Goal: Task Accomplishment & Management: Manage account settings

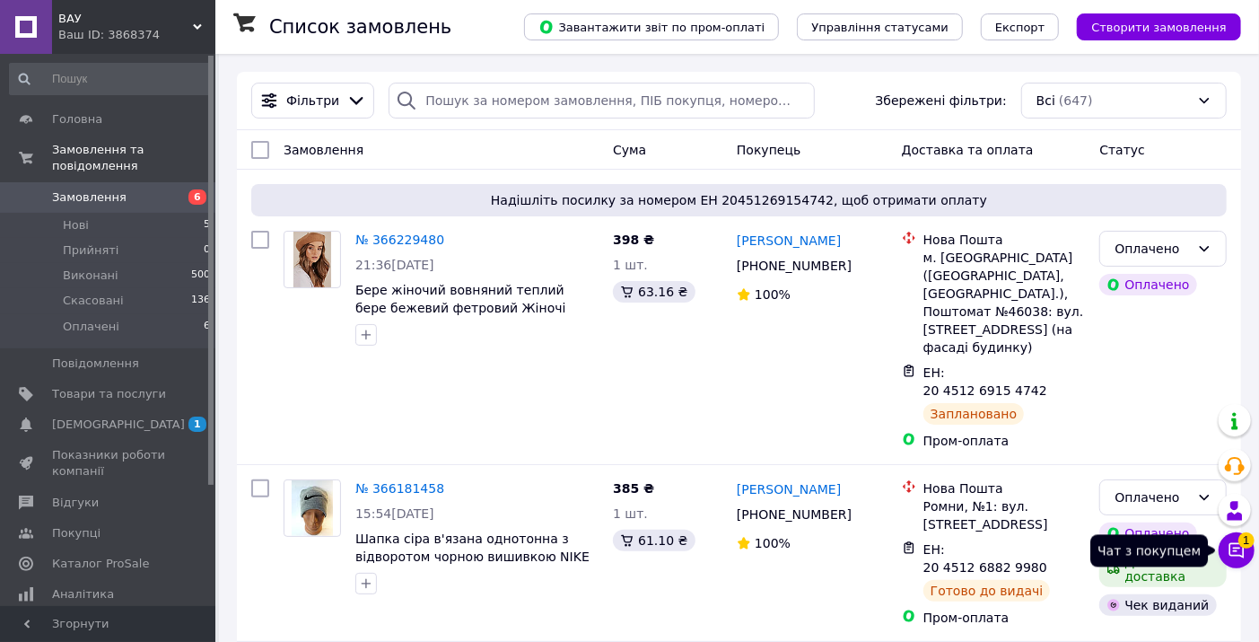
click at [1245, 557] on icon at bounding box center [1237, 550] width 18 height 18
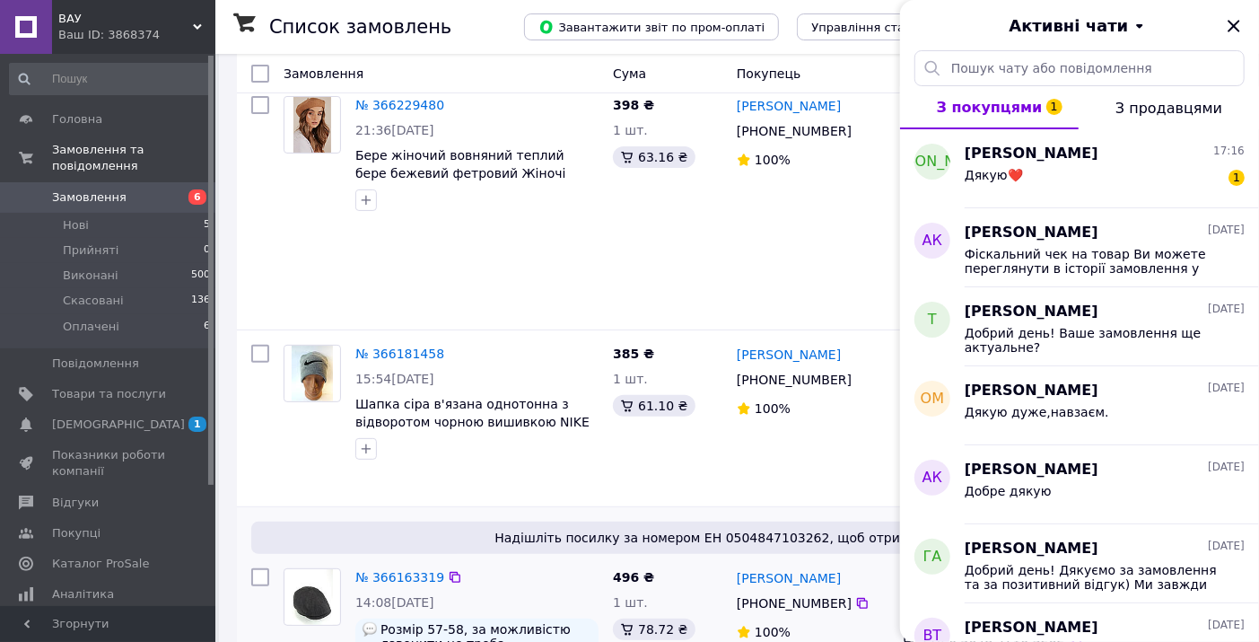
scroll to position [299, 0]
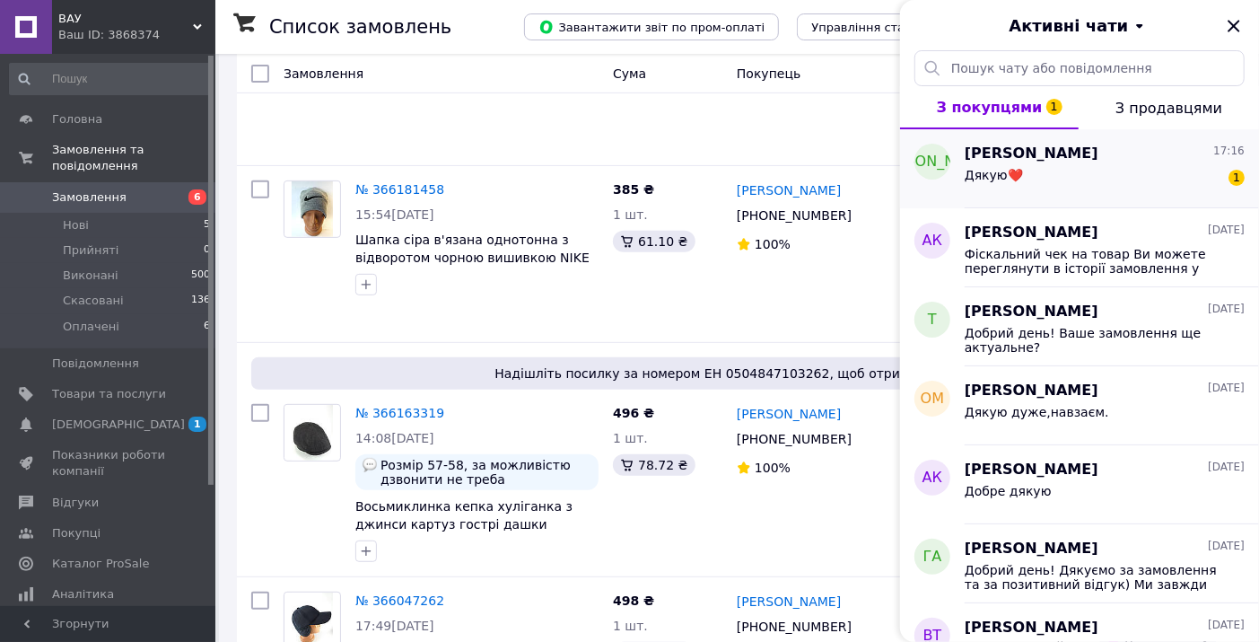
click at [1090, 173] on div "Дякую❤️ 1" at bounding box center [1105, 178] width 280 height 29
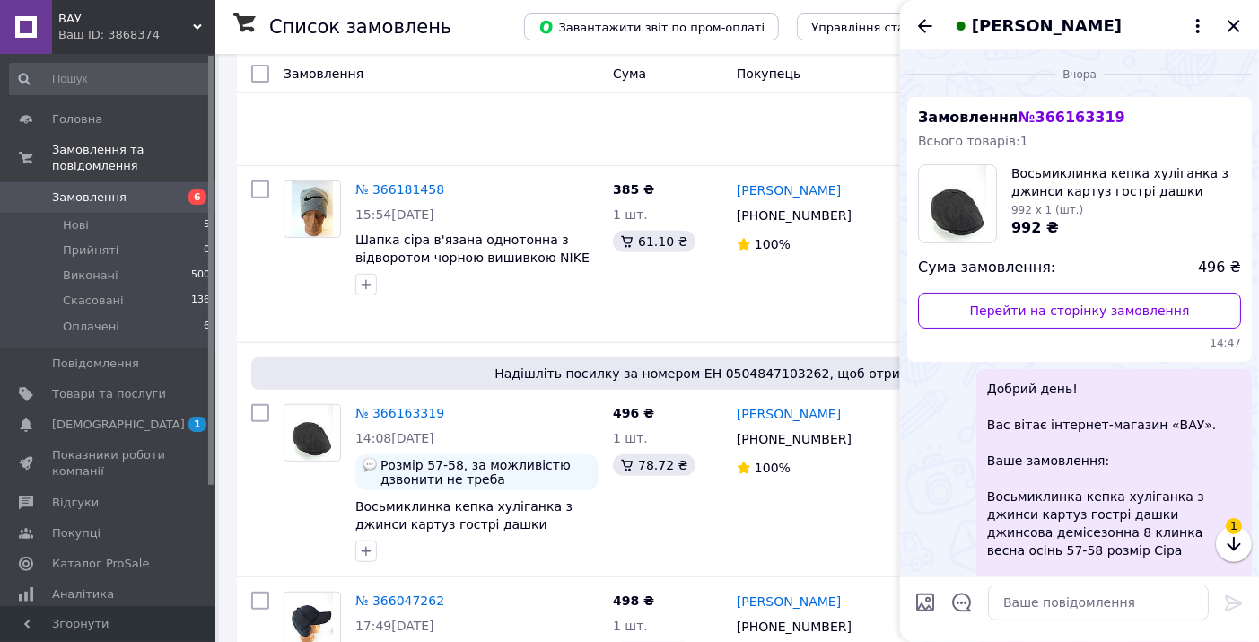
scroll to position [265, 0]
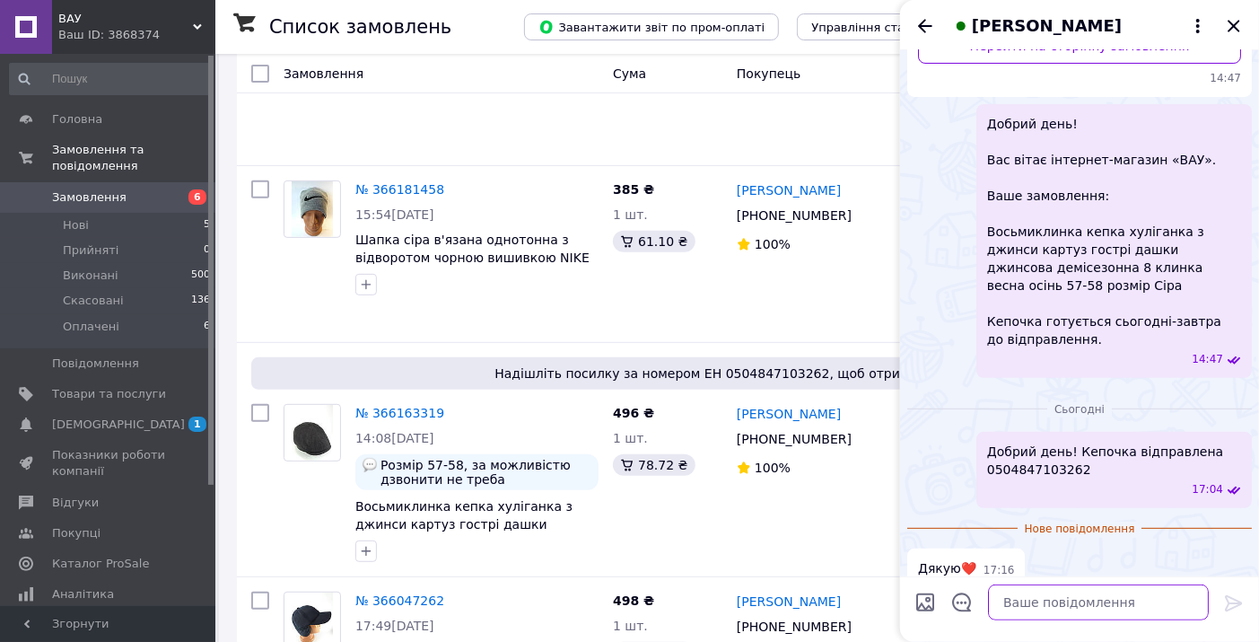
paste textarea "Фіскальний чек на товар Ви можете переглянути в історії замовлення у Вашому каб…"
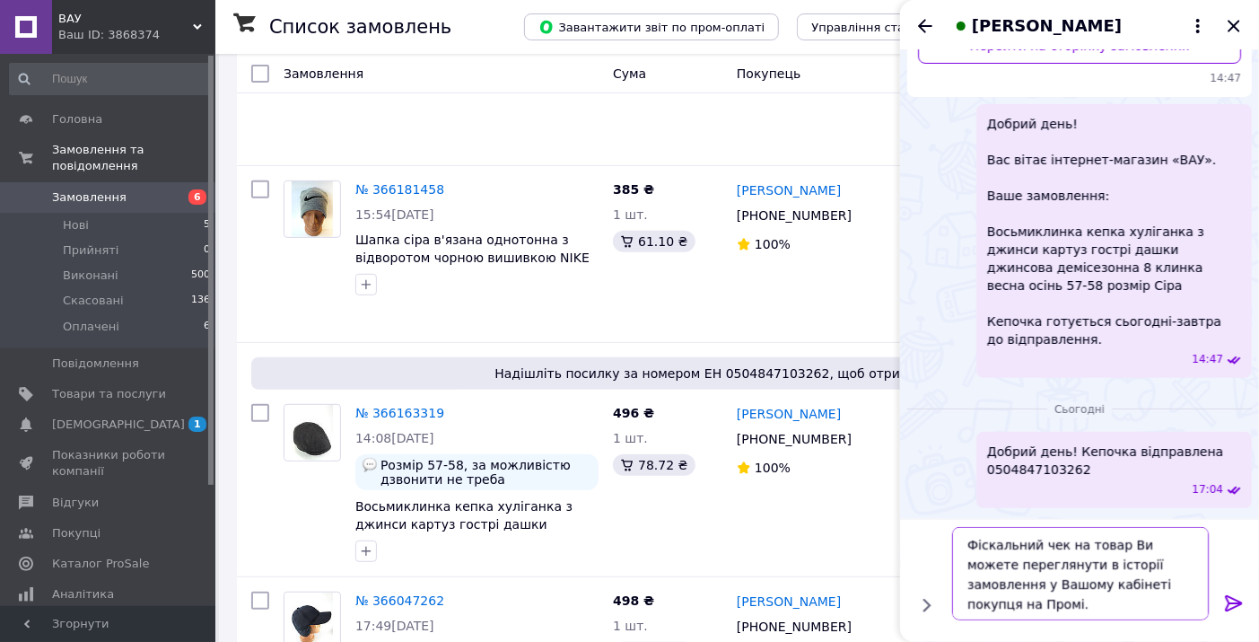
type textarea "Фіскальний чек на товар Ви можете переглянути в історії замовлення у Вашому каб…"
click at [1231, 601] on icon at bounding box center [1234, 603] width 22 height 22
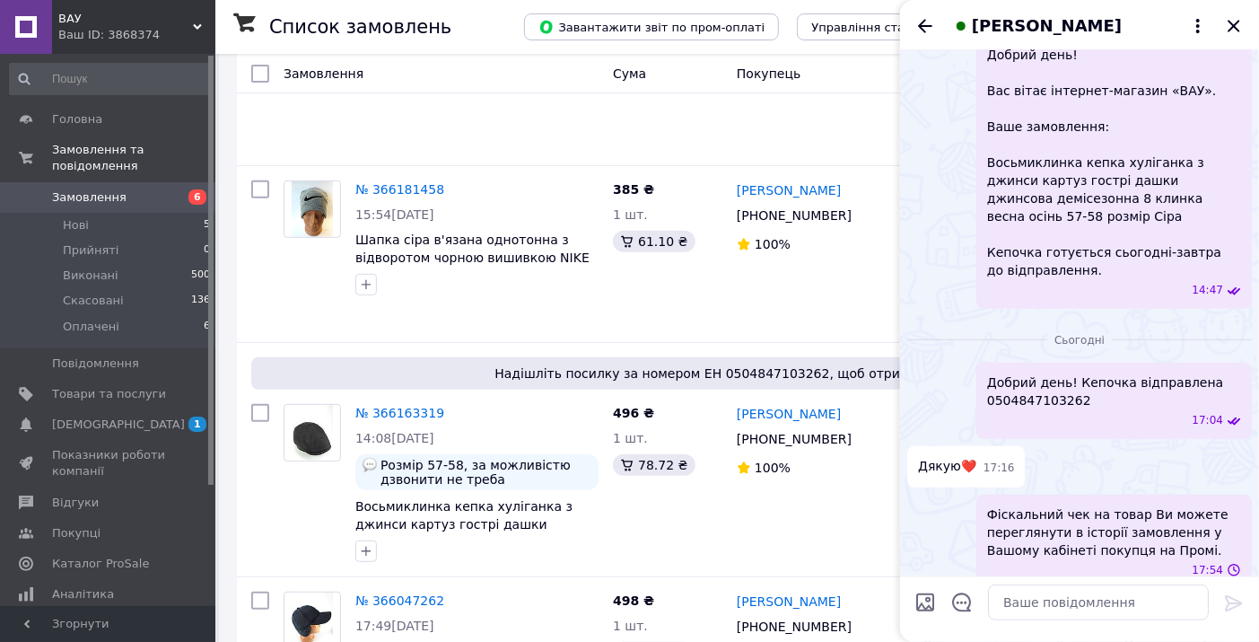
scroll to position [860, 0]
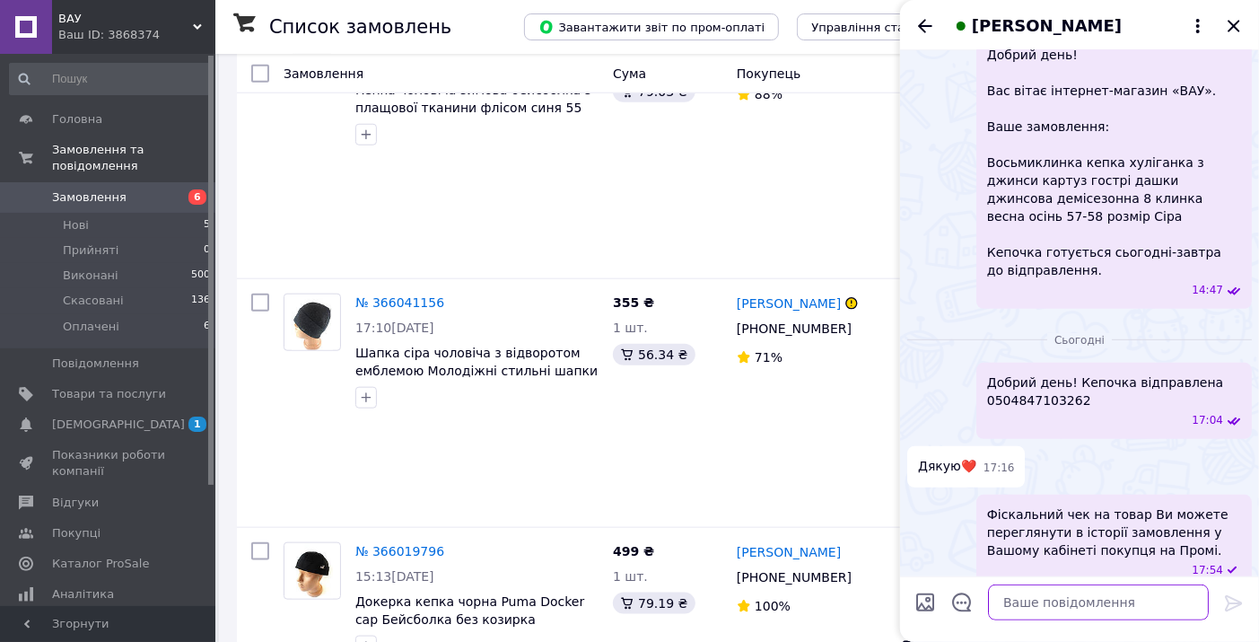
click at [1078, 603] on textarea at bounding box center [1098, 602] width 221 height 36
type textarea "[PERSON_NAME]"
click at [1118, 604] on textarea "Гарного та спокійного вечра)" at bounding box center [1080, 602] width 257 height 36
type textarea "Гарного та спокійного вечора)"
click at [1234, 604] on icon at bounding box center [1233, 603] width 17 height 16
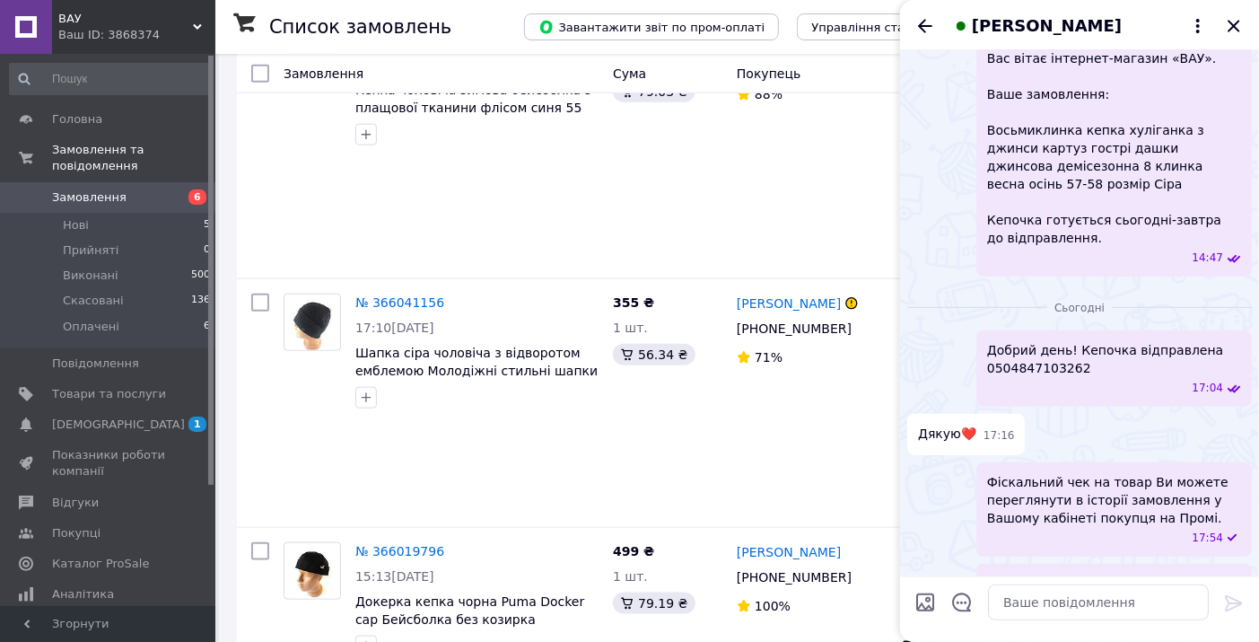
scroll to position [381, 0]
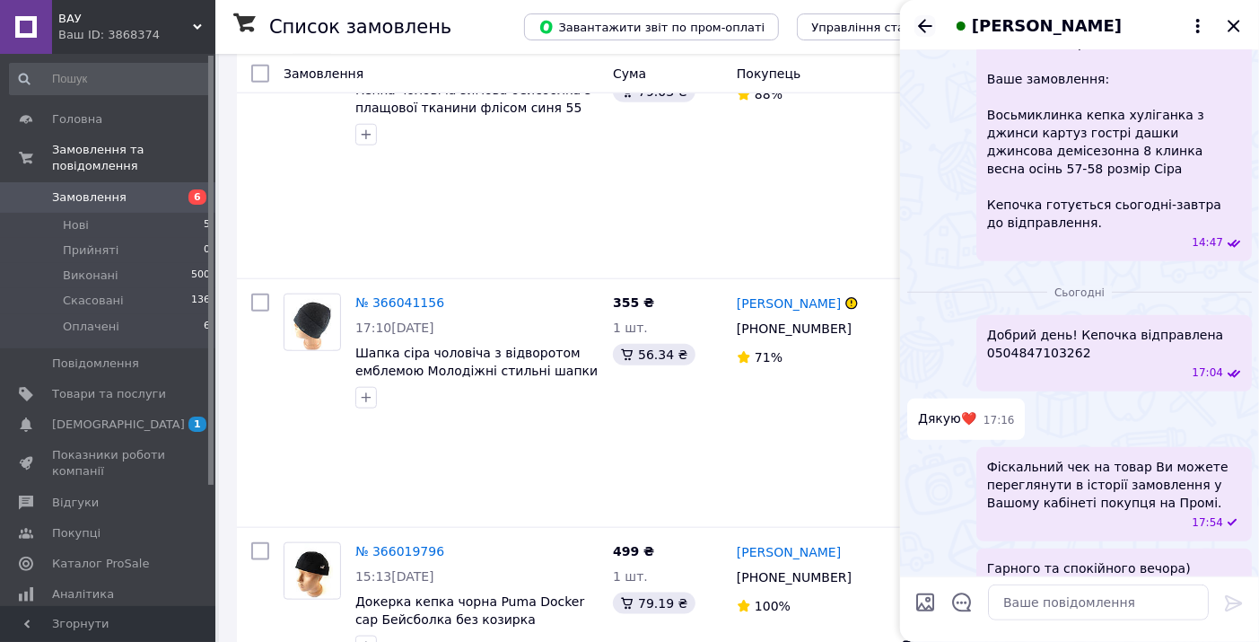
click at [919, 22] on icon "Назад" at bounding box center [926, 26] width 22 height 22
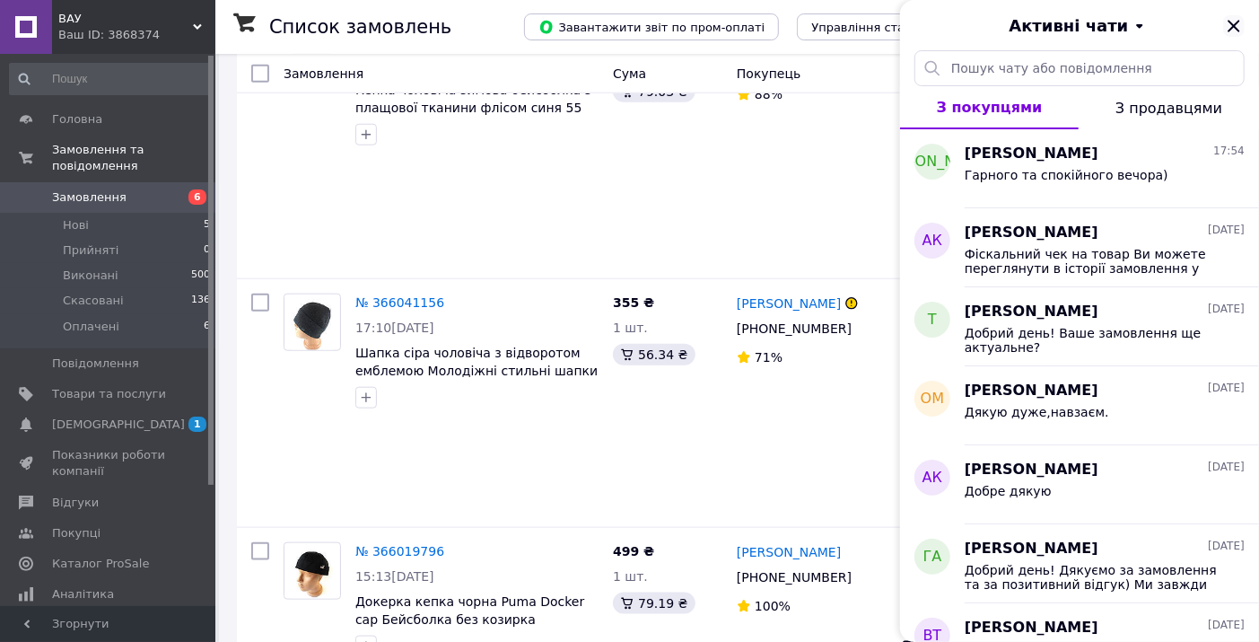
click at [1234, 21] on icon "Закрити" at bounding box center [1234, 26] width 22 height 22
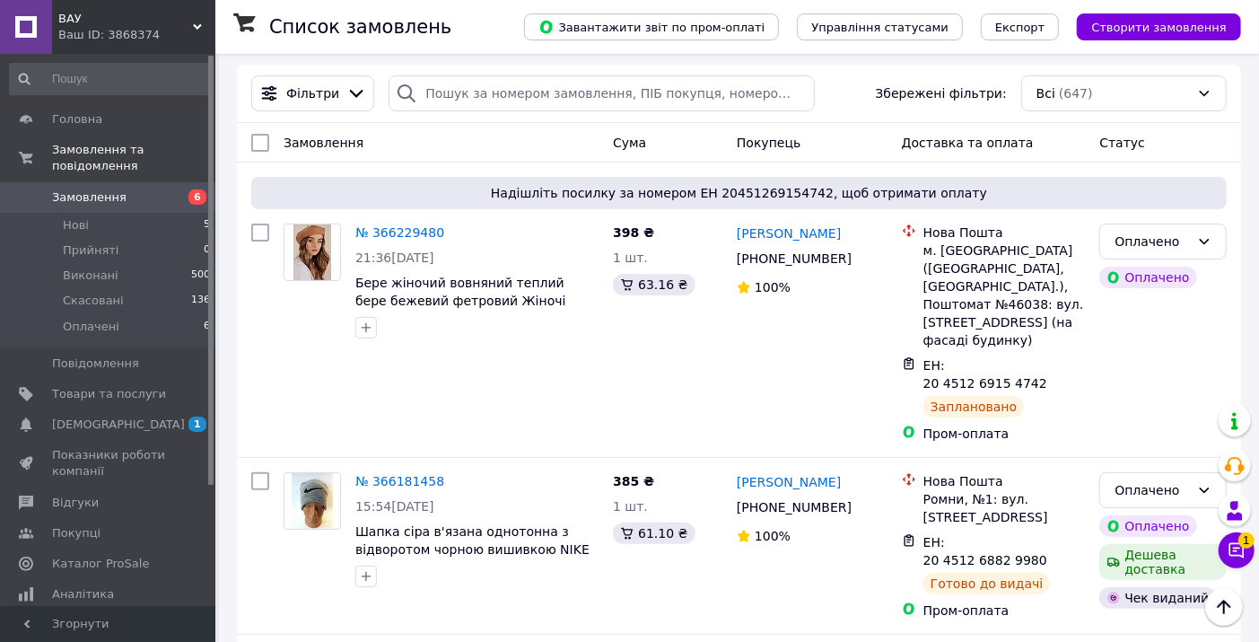
scroll to position [0, 0]
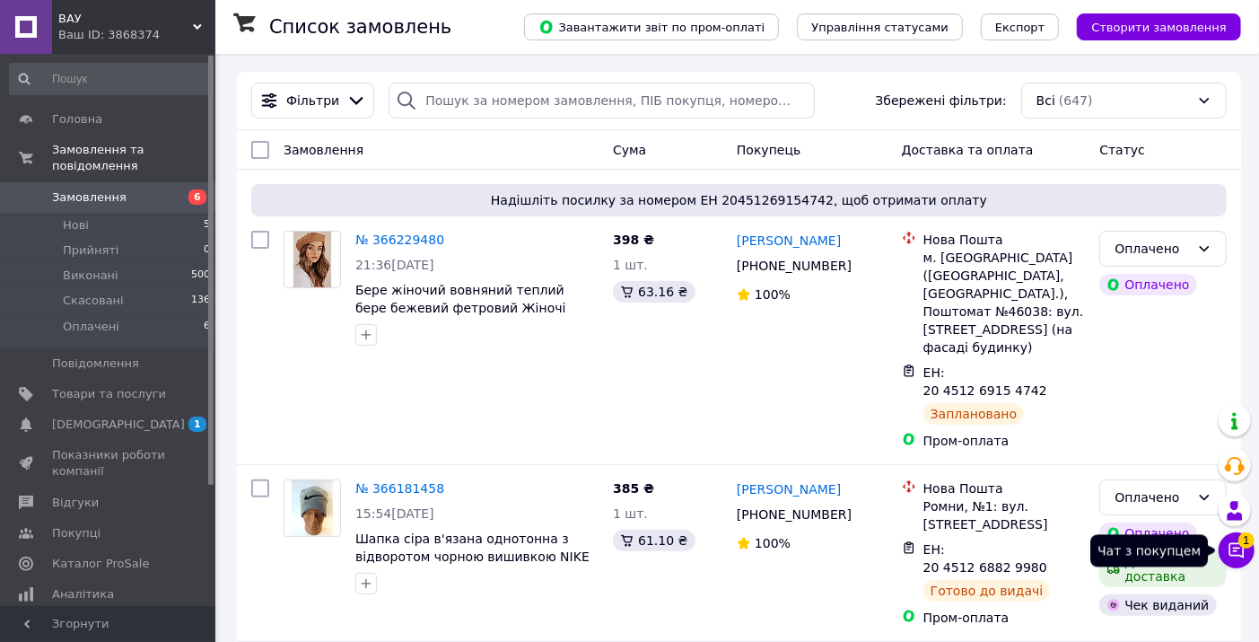
click at [1240, 553] on icon at bounding box center [1237, 550] width 18 height 18
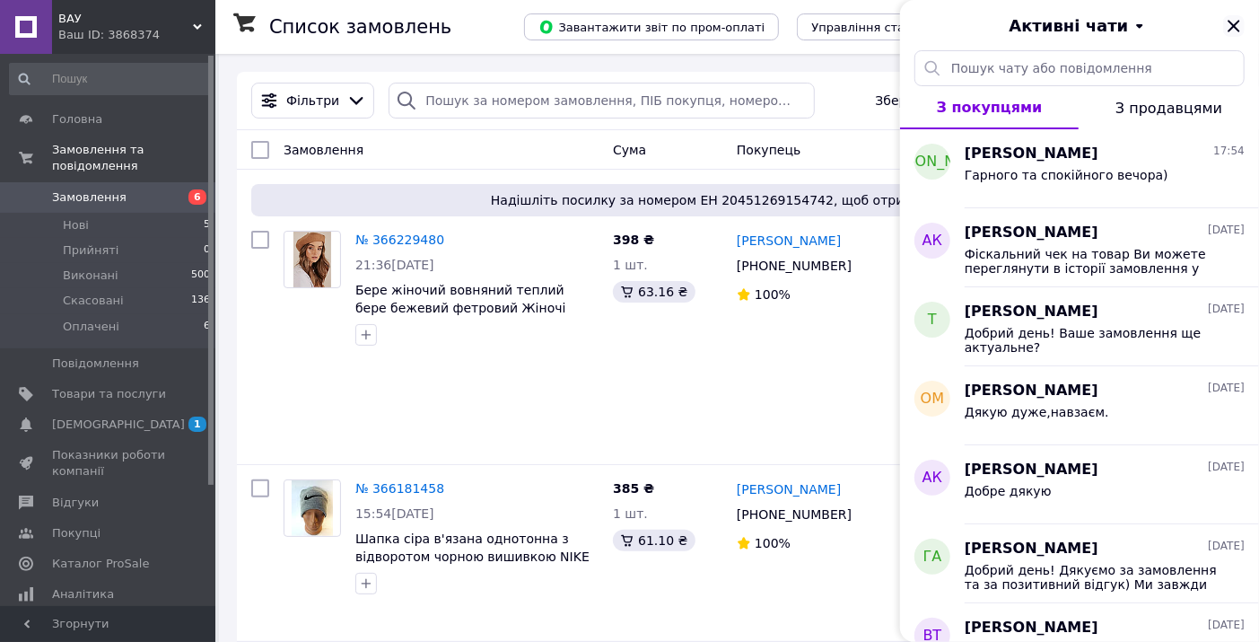
click at [1236, 22] on icon "Закрити" at bounding box center [1234, 26] width 22 height 22
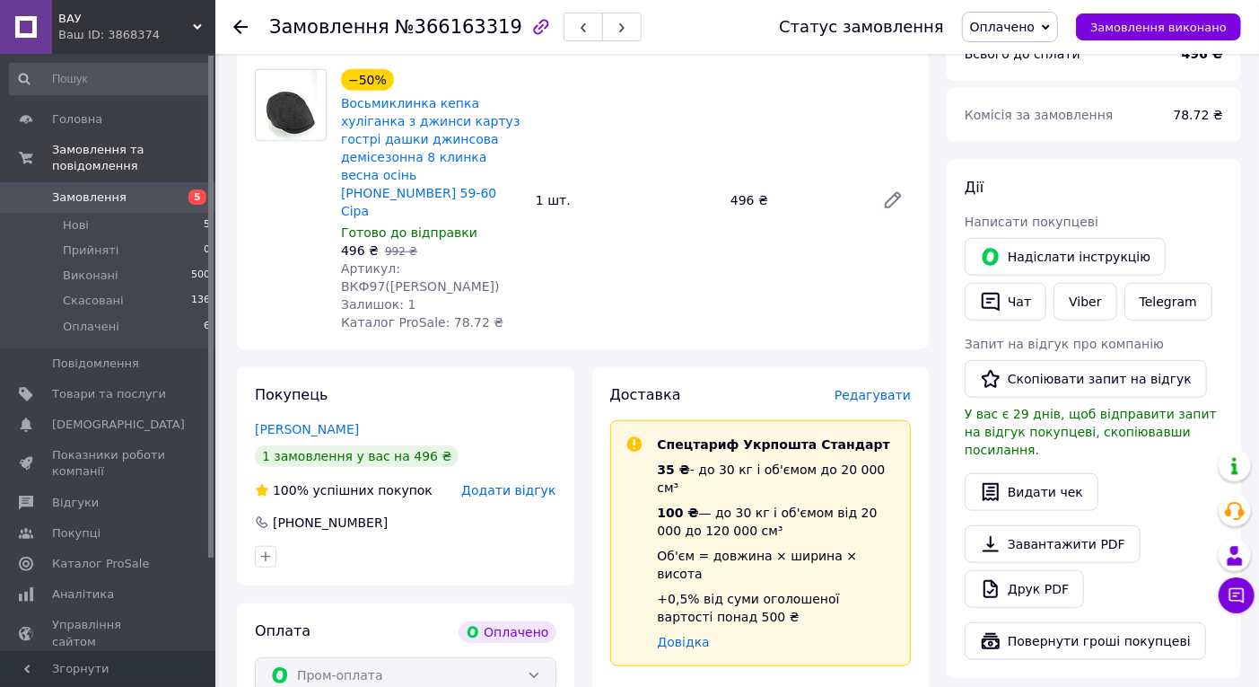
scroll to position [697, 0]
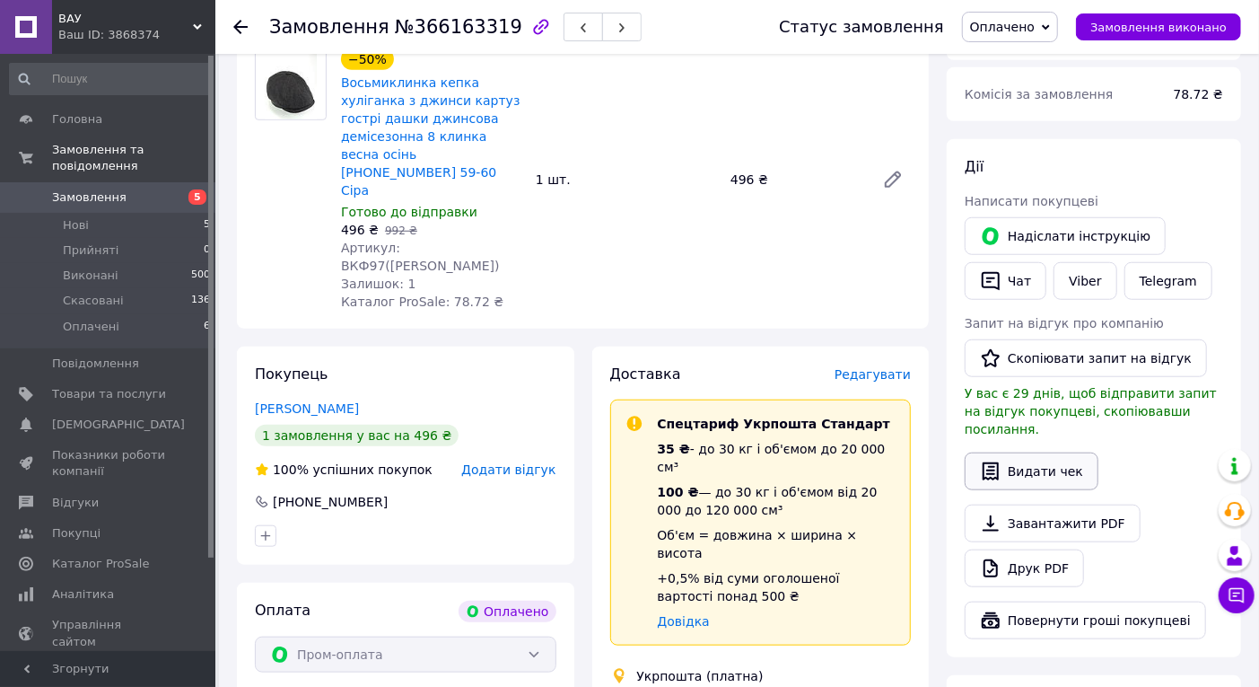
click at [1035, 452] on button "Видати чек" at bounding box center [1032, 471] width 134 height 38
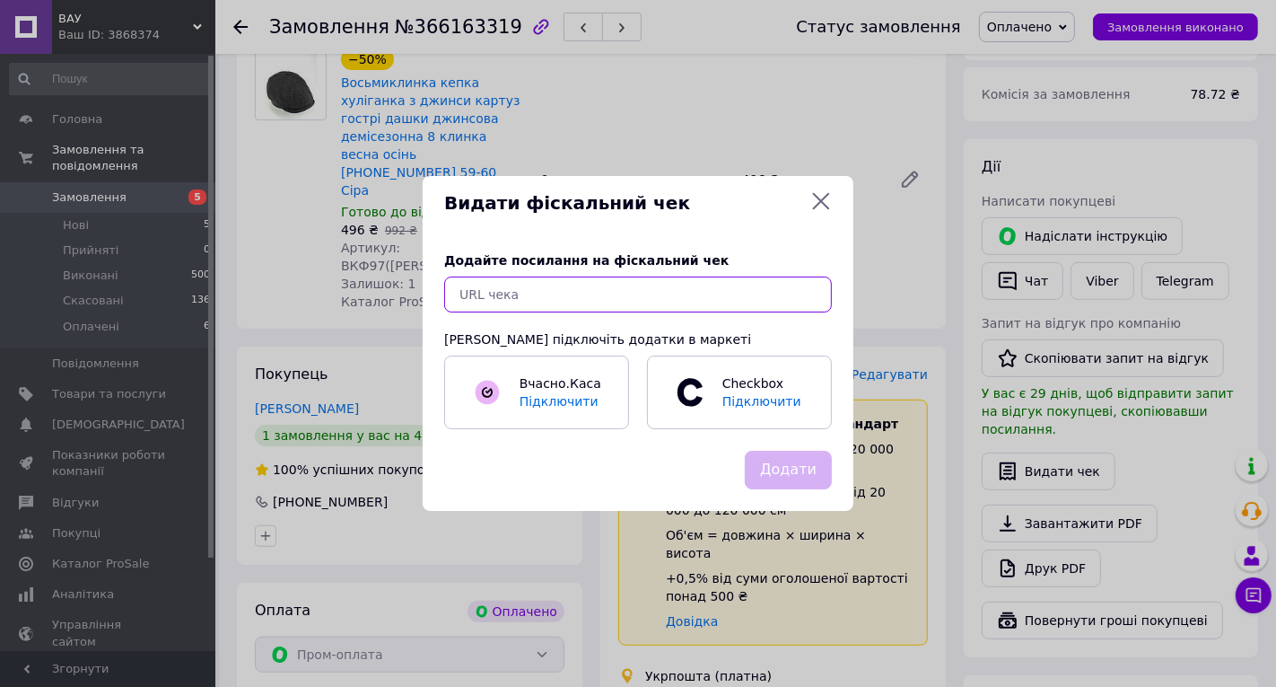
paste input "[URL][DOMAIN_NAME]"
type input "https://kasa.vchasno.ua/check-viewer/AKdx11hB4Yw"
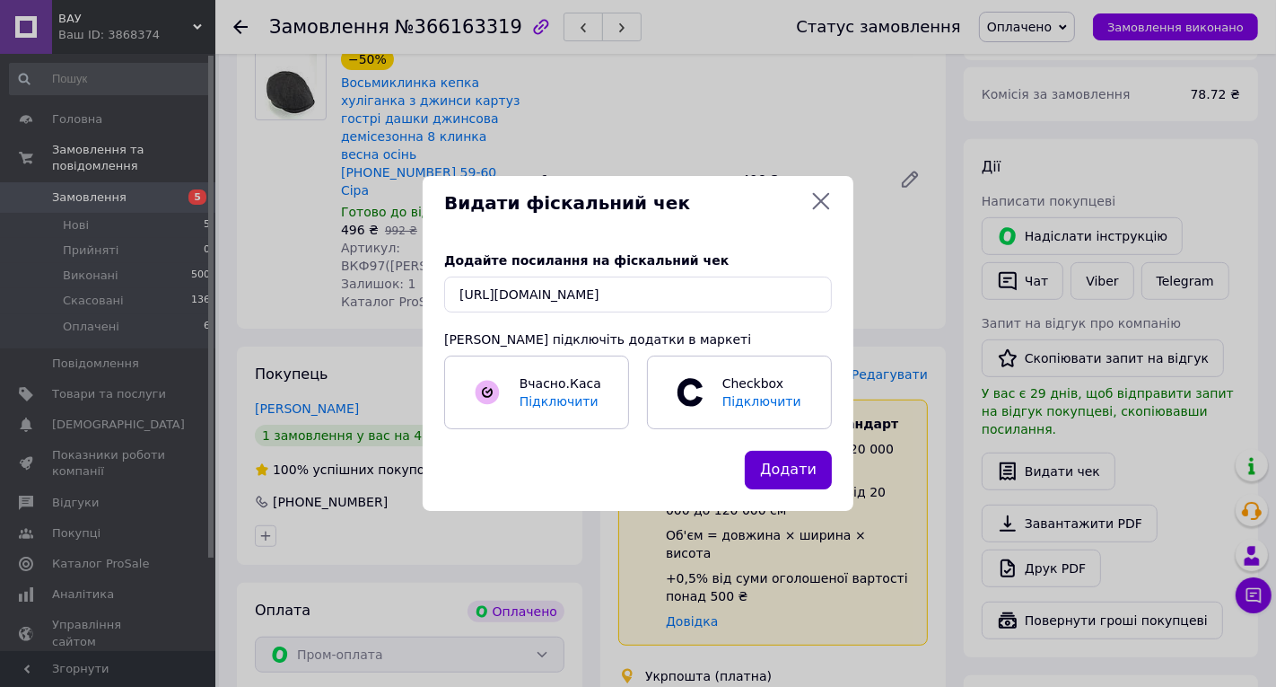
click at [779, 472] on button "Додати" at bounding box center [788, 470] width 87 height 39
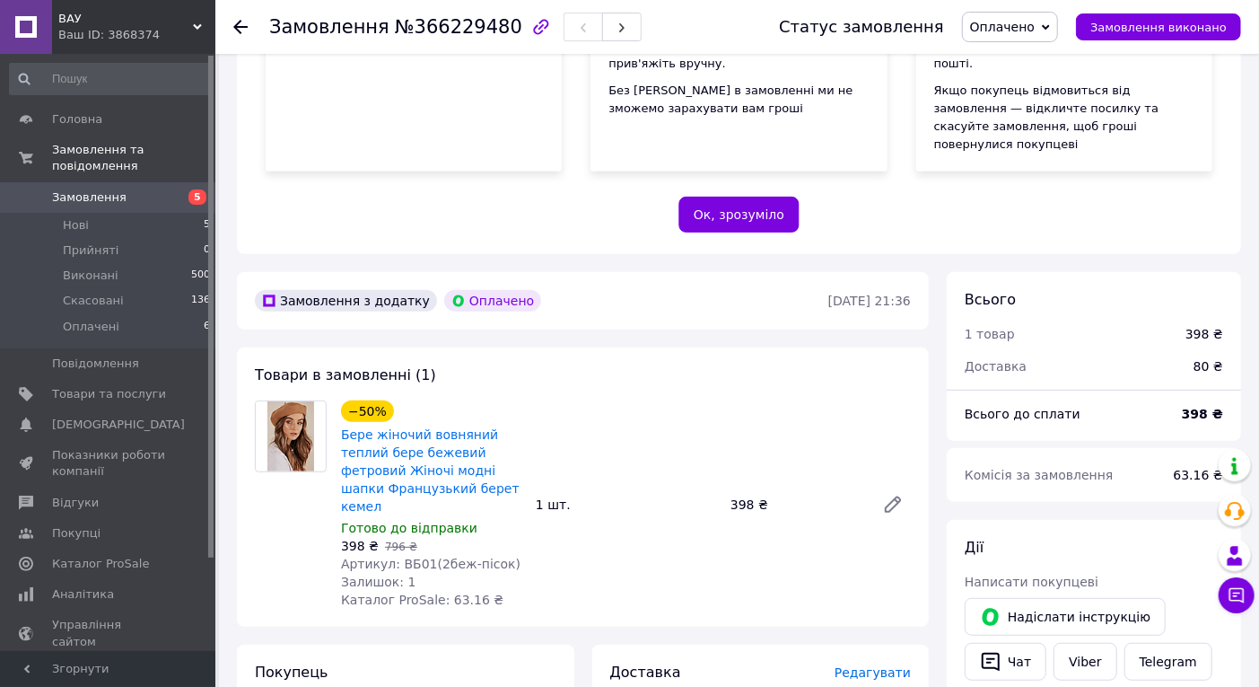
scroll to position [498, 0]
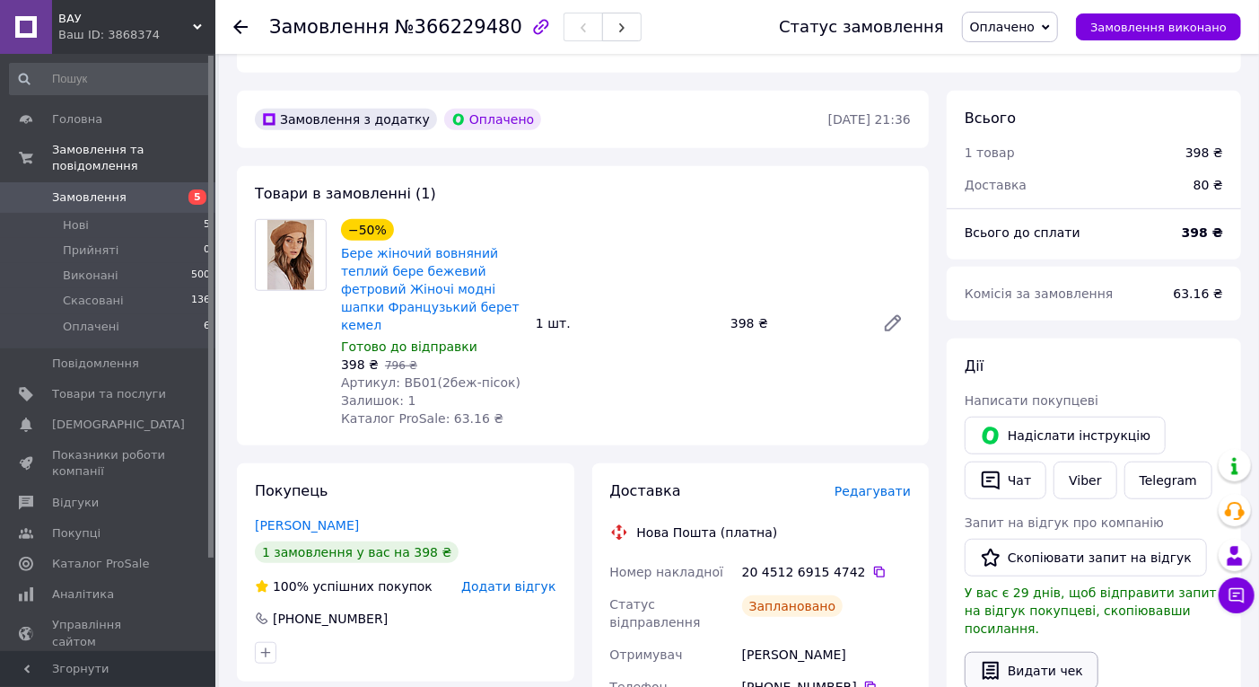
click at [1042, 641] on button "Видати чек" at bounding box center [1032, 671] width 134 height 38
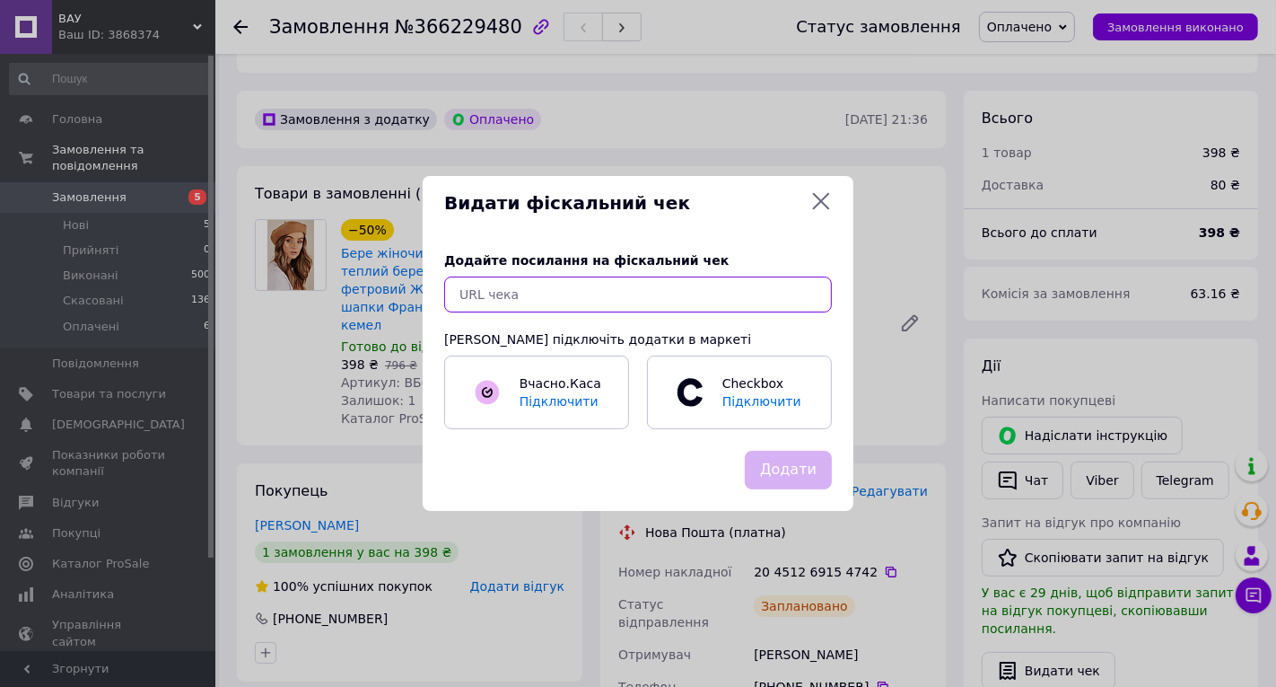
paste input "https://kasa.vchasno.ua/check-viewer/wTL7rc1-cLA"
type input "https://kasa.vchasno.ua/check-viewer/wTL7rc1-cLA"
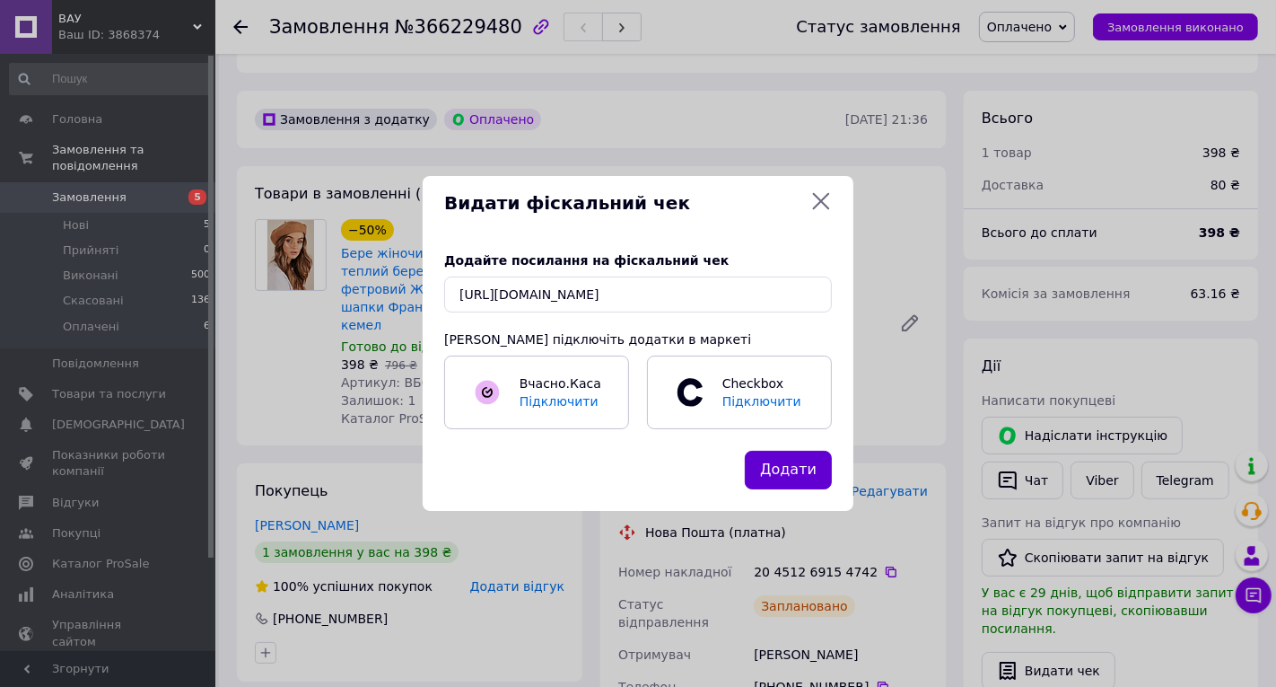
click at [785, 473] on button "Додати" at bounding box center [788, 470] width 87 height 39
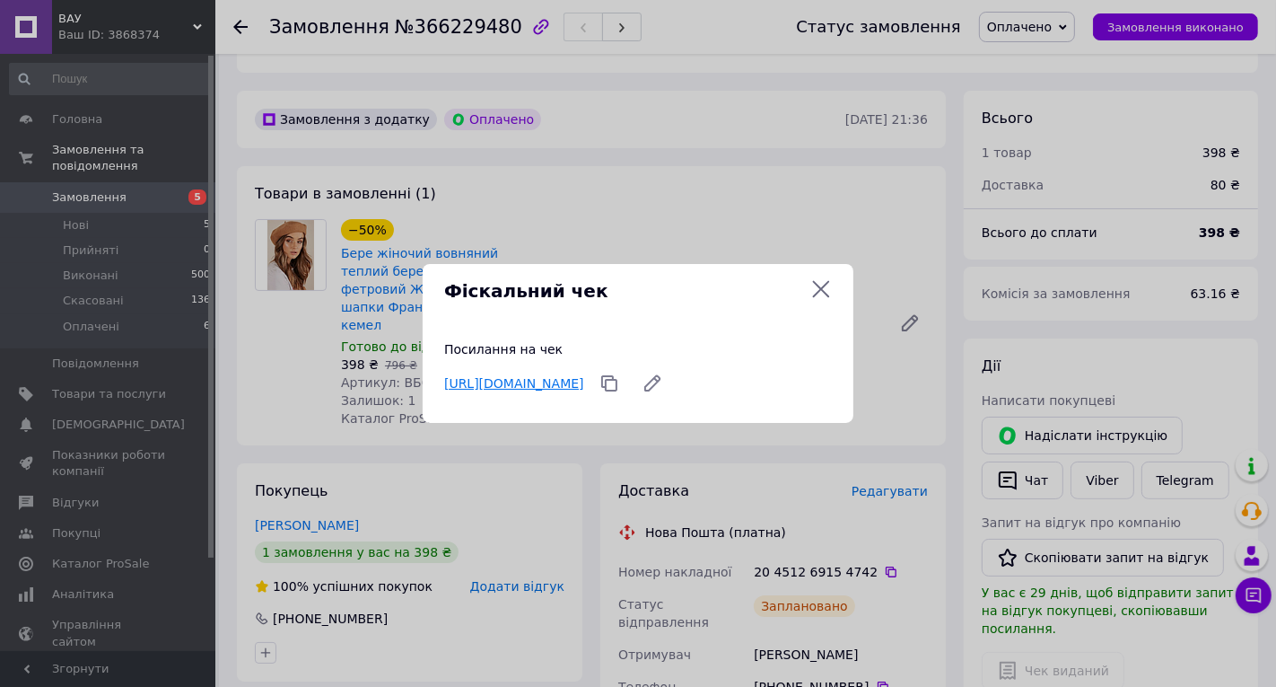
click at [584, 381] on link "https://kasa.vchasno.ua/check-viewer/wTL7rc1-cLA" at bounding box center [514, 383] width 140 height 14
click at [827, 288] on icon at bounding box center [822, 289] width 22 height 22
